Goal: Information Seeking & Learning: Learn about a topic

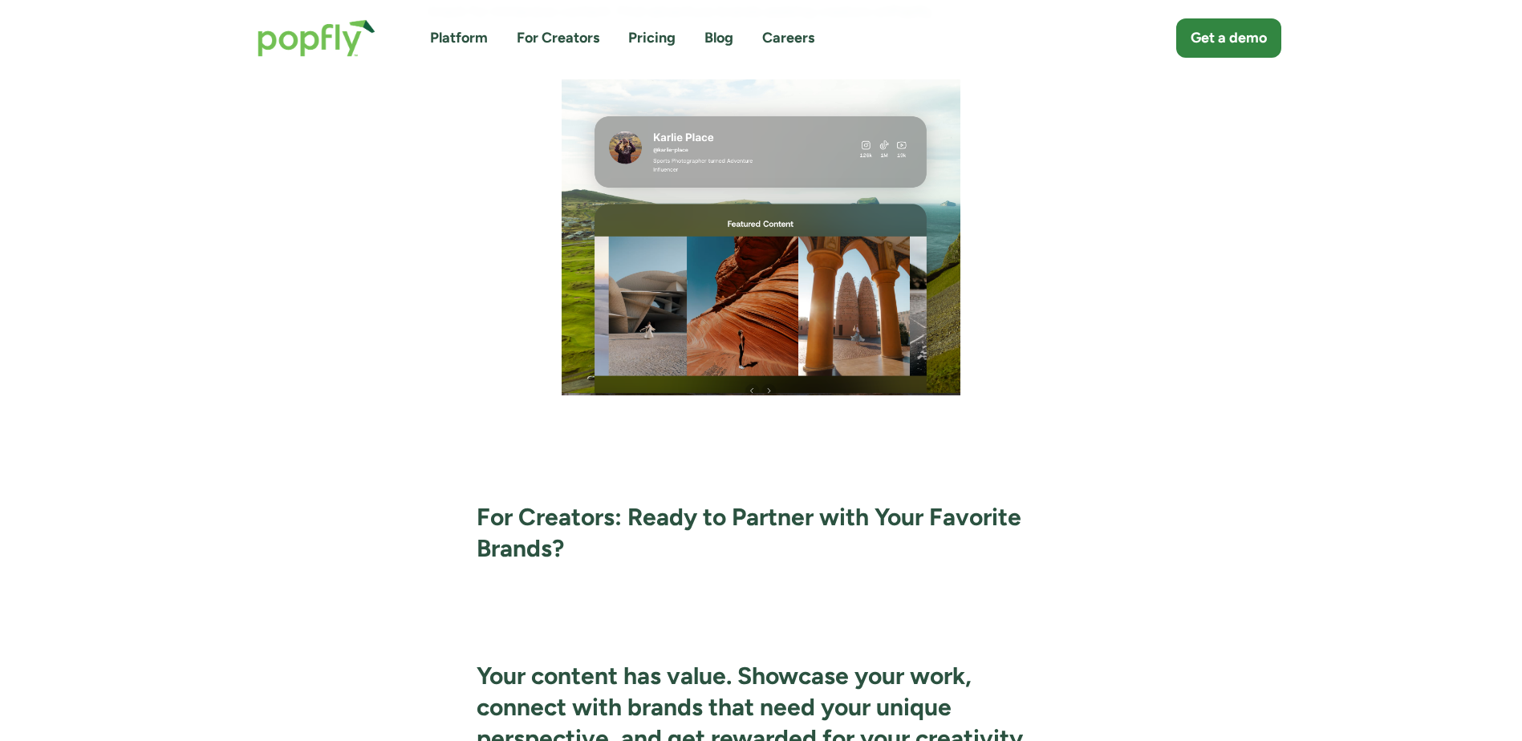
scroll to position [4413, 0]
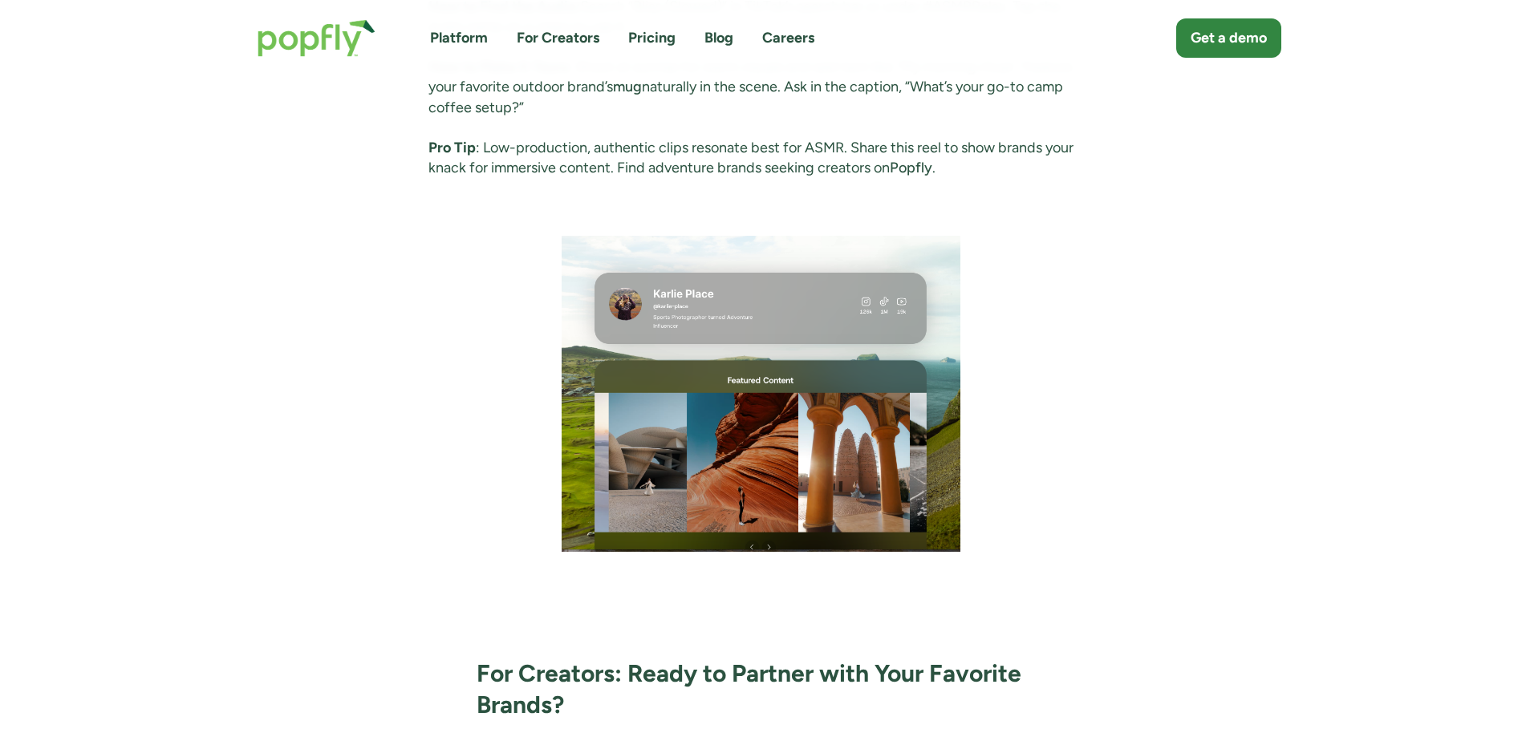
drag, startPoint x: 981, startPoint y: 307, endPoint x: 1269, endPoint y: 226, distance: 299.8
click at [1270, 226] on div "Advice August 12, 2025 August TikTok Trends & Instagram Reel Ideas for Outdoor …" at bounding box center [762, 352] width 1040 height 9218
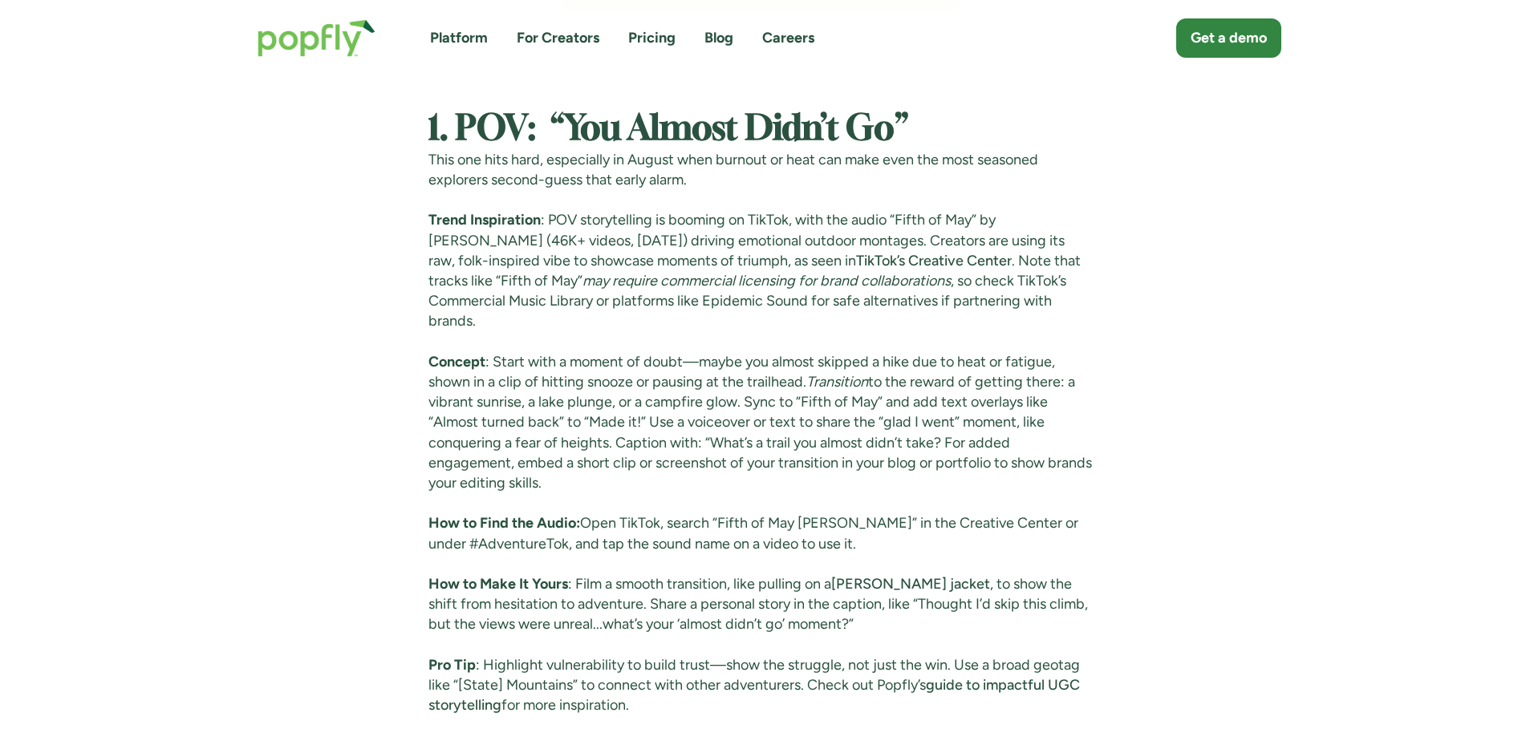
scroll to position [3290, 0]
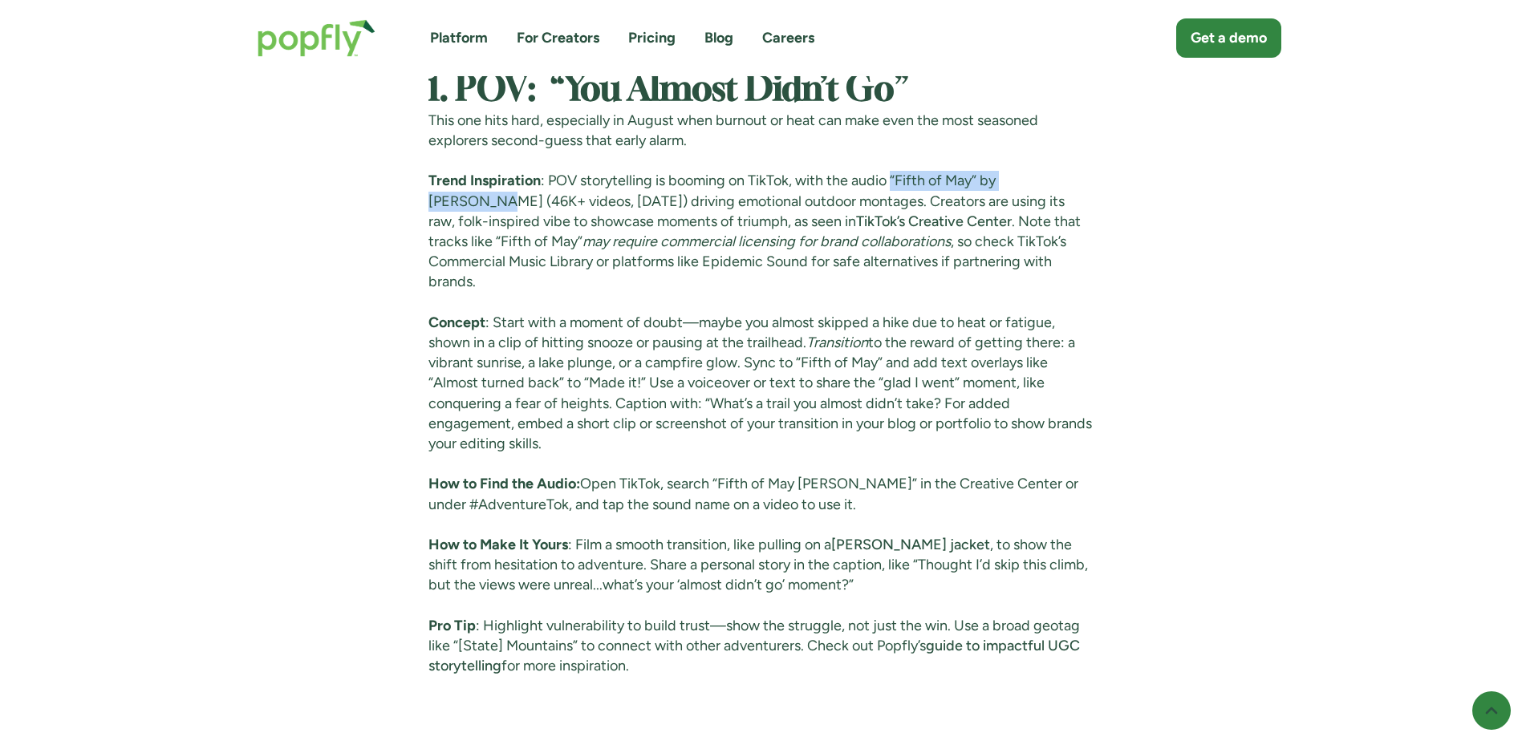
drag, startPoint x: 897, startPoint y: 173, endPoint x: 1082, endPoint y: 173, distance: 184.6
click at [1082, 173] on p "Trend Inspiration : POV storytelling is booming on TikTok, with the audio “Fift…" at bounding box center [760, 231] width 665 height 121
drag, startPoint x: 1082, startPoint y: 173, endPoint x: 1058, endPoint y: 180, distance: 24.9
copy p "“Fifth of May” by Zach Bryan"
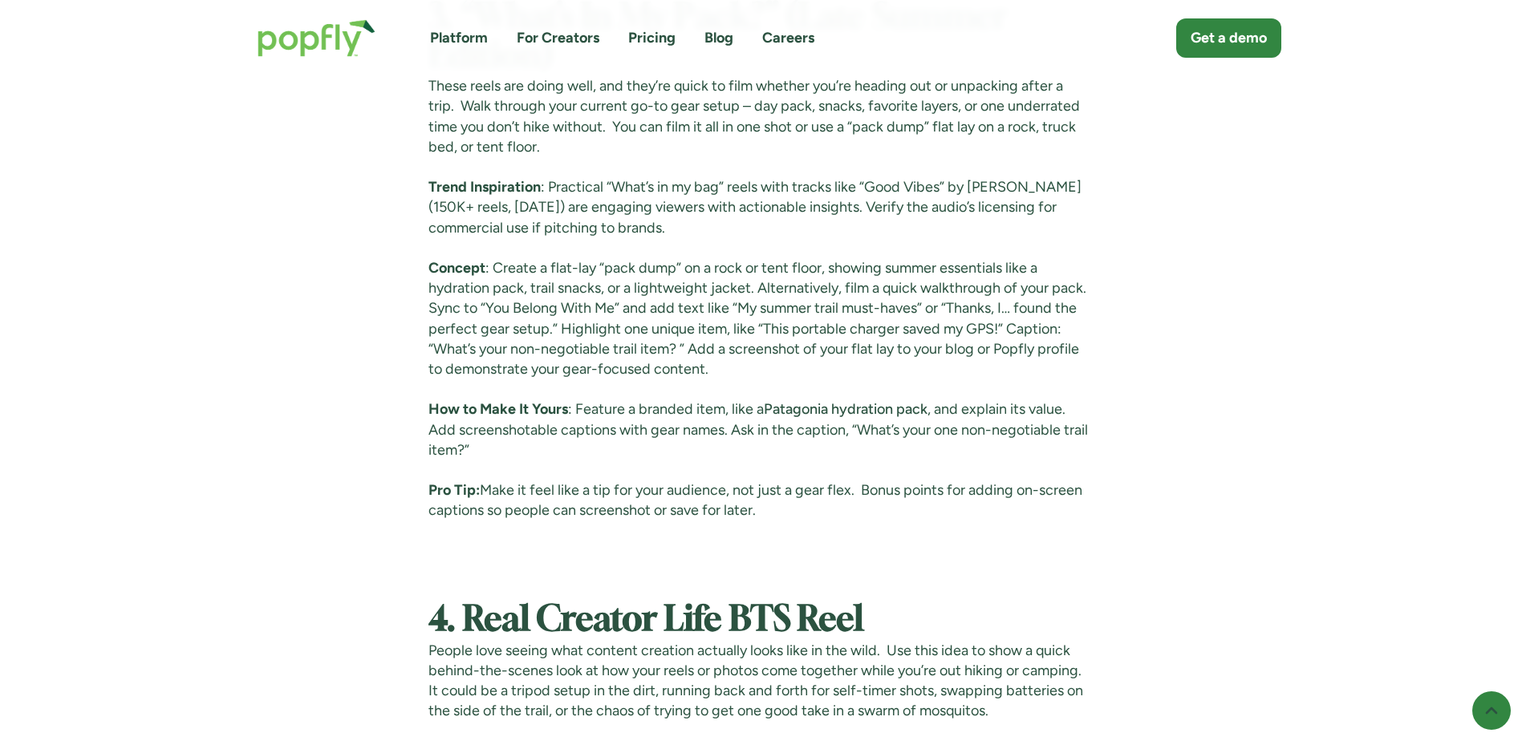
scroll to position [5858, 0]
